Goal: Complete application form

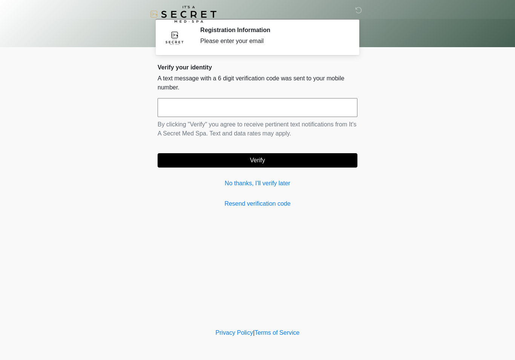
click at [255, 112] on input "text" at bounding box center [258, 107] width 200 height 19
type input "******"
click at [271, 160] on button "Verify" at bounding box center [258, 160] width 200 height 14
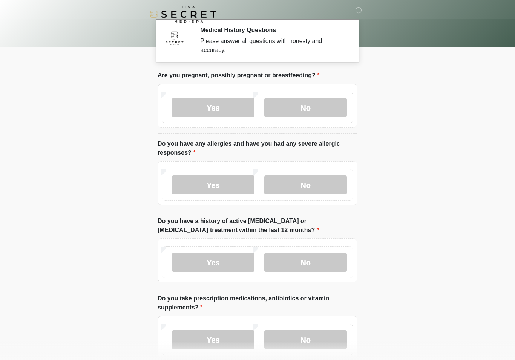
click at [300, 114] on label "No" at bounding box center [305, 107] width 83 height 19
click at [301, 184] on label "No" at bounding box center [305, 184] width 83 height 19
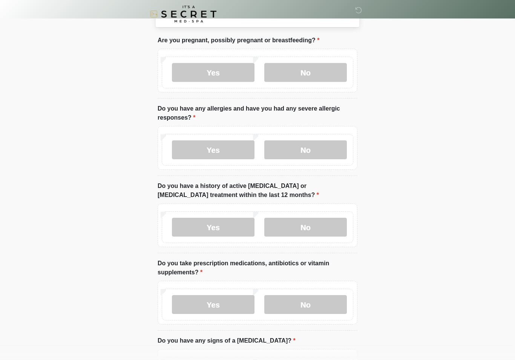
scroll to position [35, 0]
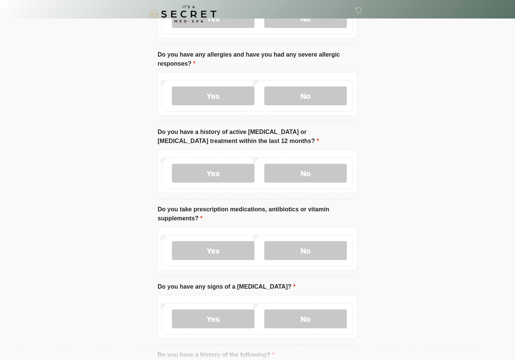
click at [313, 174] on label "No" at bounding box center [305, 173] width 83 height 19
click at [298, 253] on label "No" at bounding box center [305, 250] width 83 height 19
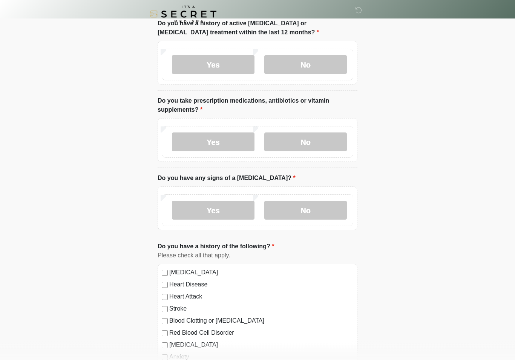
scroll to position [204, 0]
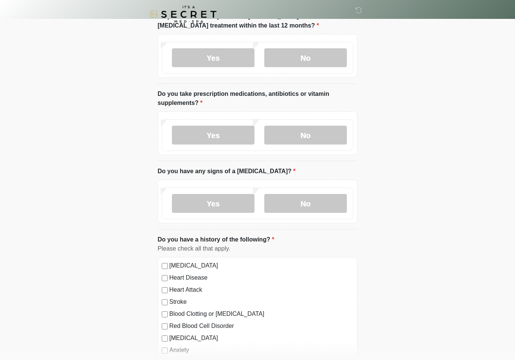
click at [308, 204] on label "No" at bounding box center [305, 203] width 83 height 19
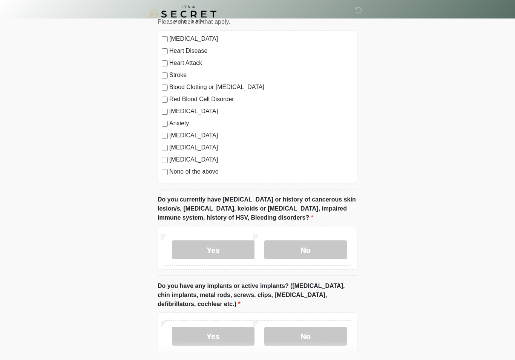
scroll to position [431, 0]
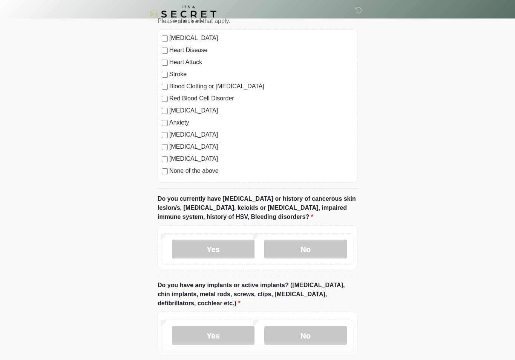
click at [307, 248] on label "No" at bounding box center [305, 249] width 83 height 19
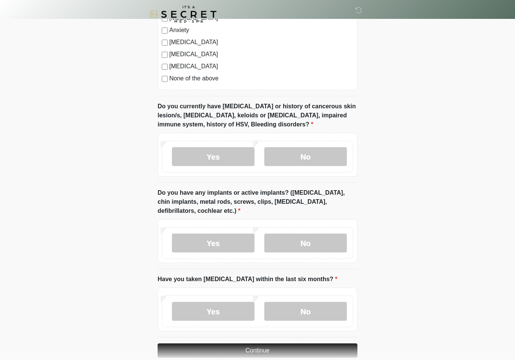
scroll to position [533, 0]
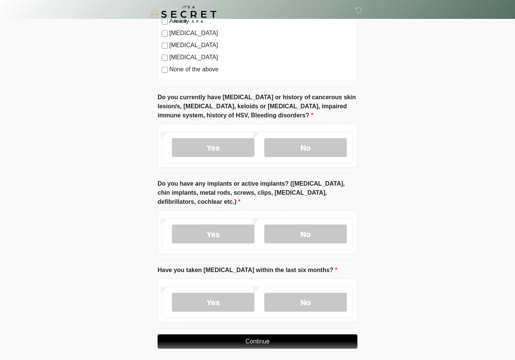
click at [308, 235] on label "No" at bounding box center [305, 233] width 83 height 19
click at [304, 307] on label "No" at bounding box center [305, 302] width 83 height 19
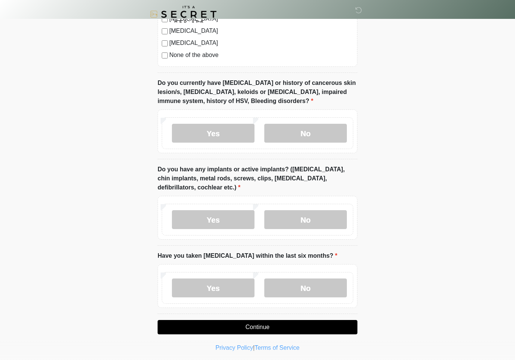
scroll to position [549, 0]
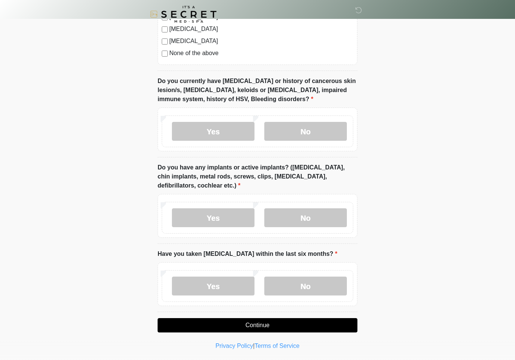
click at [272, 328] on button "Continue" at bounding box center [258, 325] width 200 height 14
click at [263, 319] on button "Continue" at bounding box center [258, 325] width 200 height 14
click at [259, 325] on button "Continue" at bounding box center [258, 325] width 200 height 14
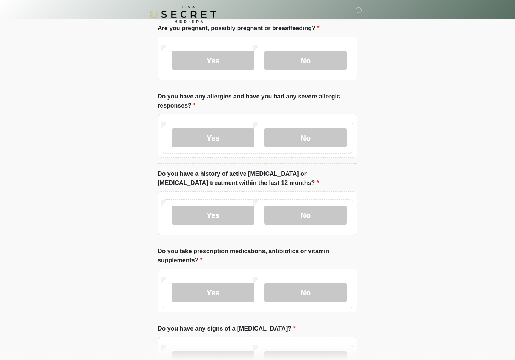
scroll to position [0, 0]
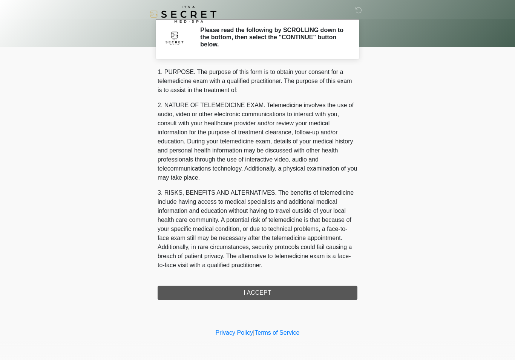
click at [276, 296] on div "1. PURPOSE. The purpose of this form is to obtain your consent for a telemedici…" at bounding box center [258, 183] width 200 height 232
click at [235, 291] on div "1. PURPOSE. The purpose of this form is to obtain your consent for a telemedici…" at bounding box center [258, 183] width 200 height 232
click at [241, 293] on div "1. PURPOSE. The purpose of this form is to obtain your consent for a telemedici…" at bounding box center [258, 183] width 200 height 232
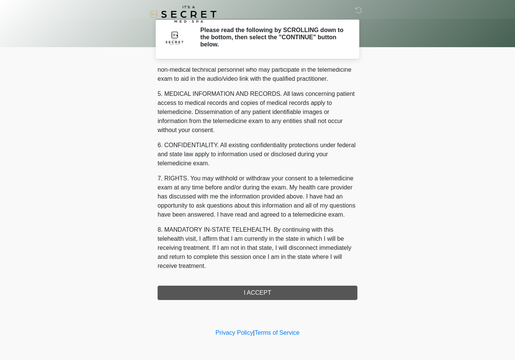
click at [268, 292] on button "I ACCEPT" at bounding box center [258, 292] width 200 height 14
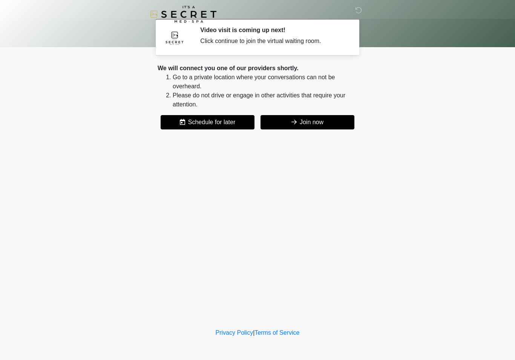
click at [314, 126] on button "Join now" at bounding box center [308, 122] width 94 height 14
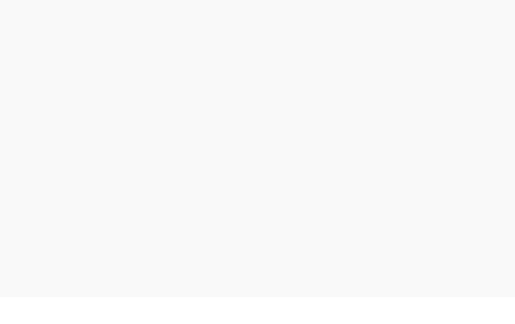
scroll to position [14, 0]
